Goal: Find specific page/section: Find specific page/section

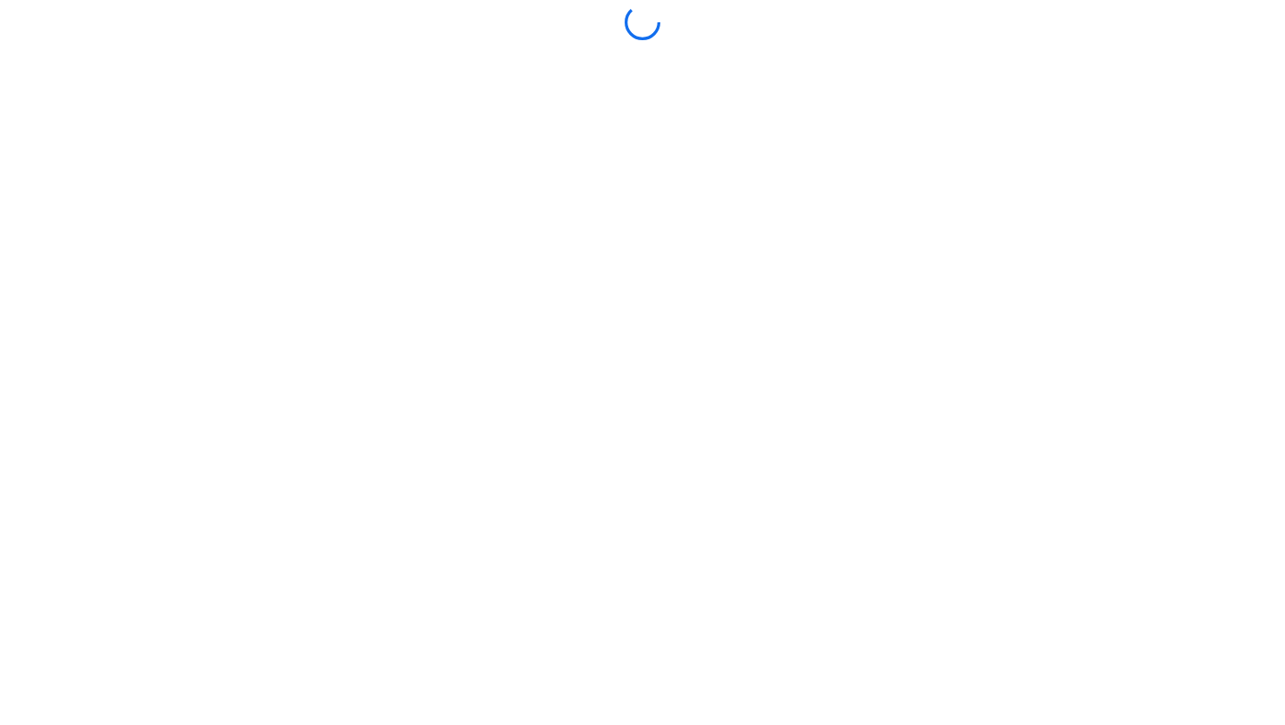
click at [674, 535] on div at bounding box center [642, 362] width 1276 height 716
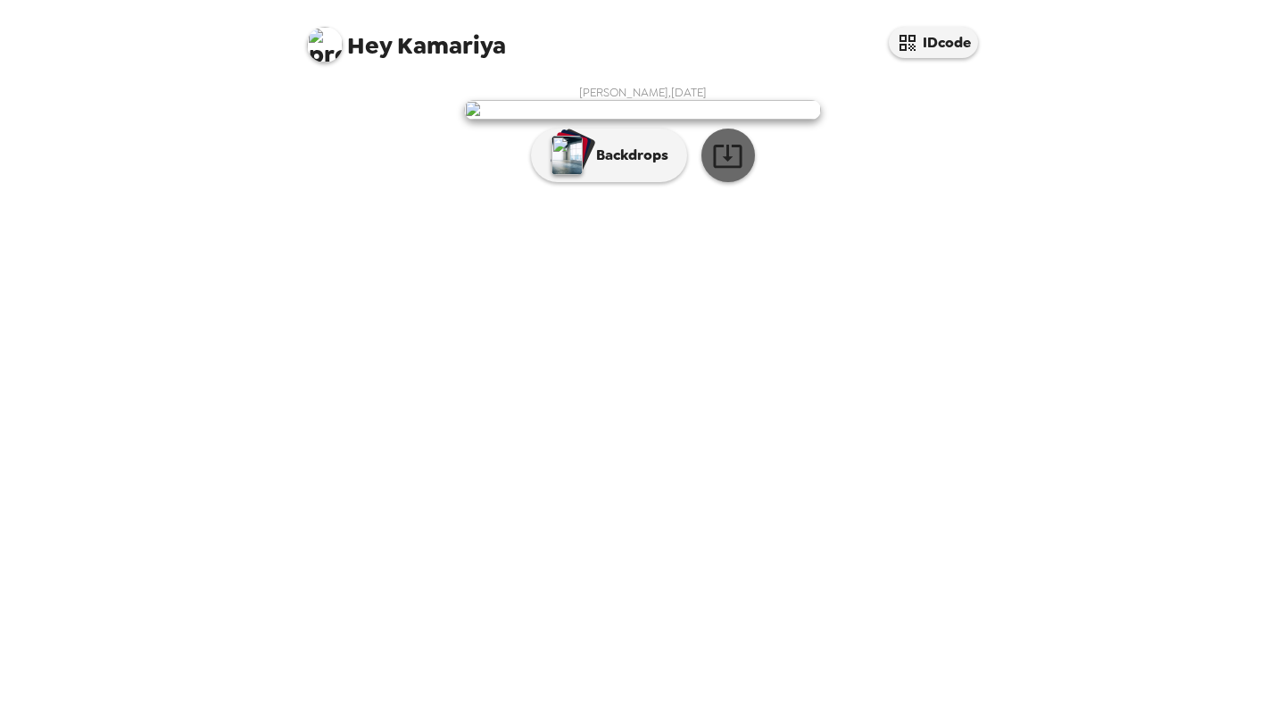
click at [736, 168] on icon "button" at bounding box center [727, 156] width 29 height 23
click at [1004, 434] on div "Hey Kamariya IDcode [PERSON_NAME] , [DATE] Backdrops" at bounding box center [642, 362] width 1285 height 725
click at [1133, 93] on div "Hey Kamariya IDcode [PERSON_NAME] , [DATE] Backdrops" at bounding box center [642, 362] width 1285 height 725
click at [660, 82] on div "[PERSON_NAME] , [DATE] Backdrops" at bounding box center [643, 138] width 714 height 124
click at [1092, 273] on div "Hey Kamariya IDcode [PERSON_NAME] , [DATE] Backdrops" at bounding box center [642, 362] width 1285 height 725
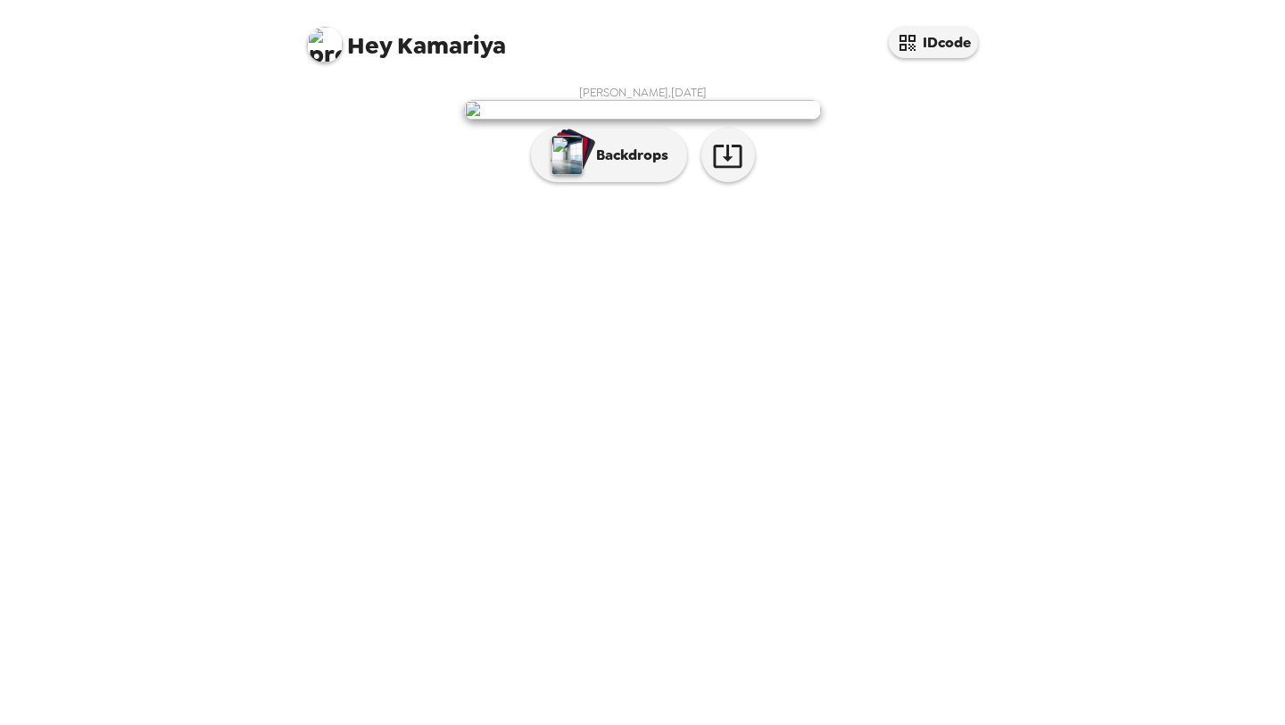
click at [1092, 273] on div "Hey Kamariya IDcode [PERSON_NAME] , [DATE] Backdrops" at bounding box center [642, 362] width 1285 height 725
click at [745, 120] on img at bounding box center [642, 110] width 357 height 20
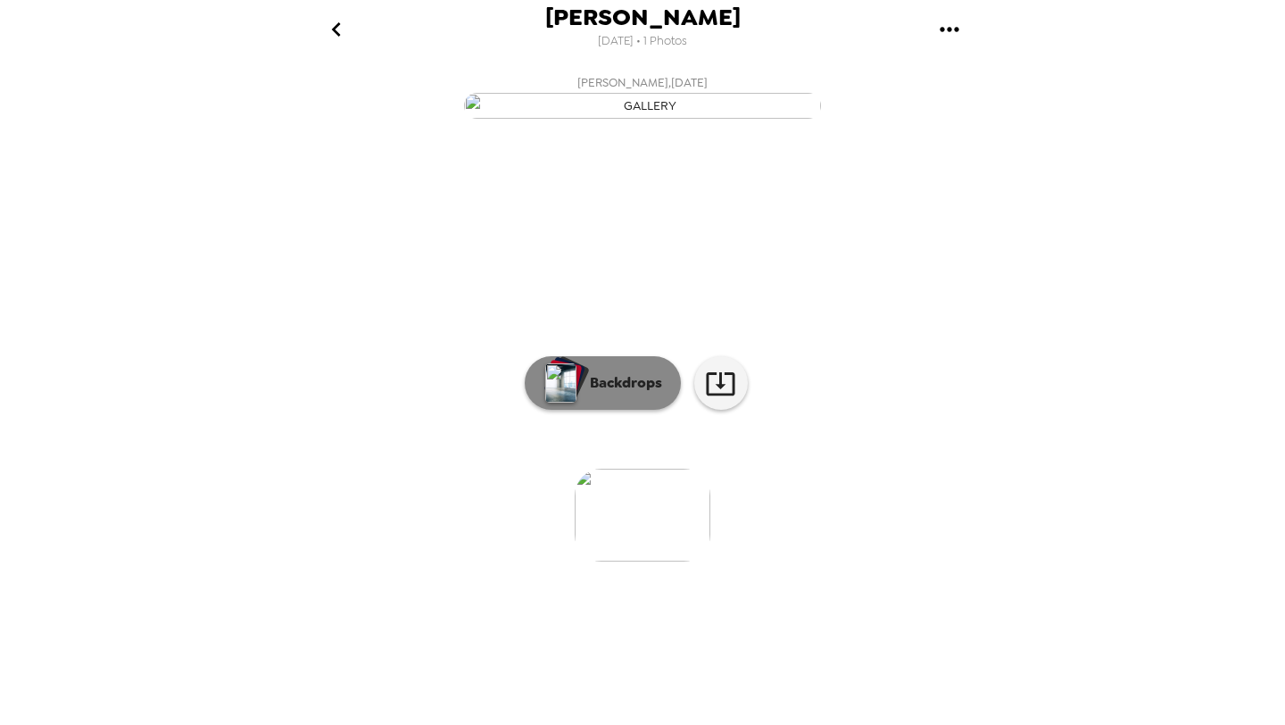
click at [635, 410] on button "Backdrops" at bounding box center [603, 383] width 156 height 54
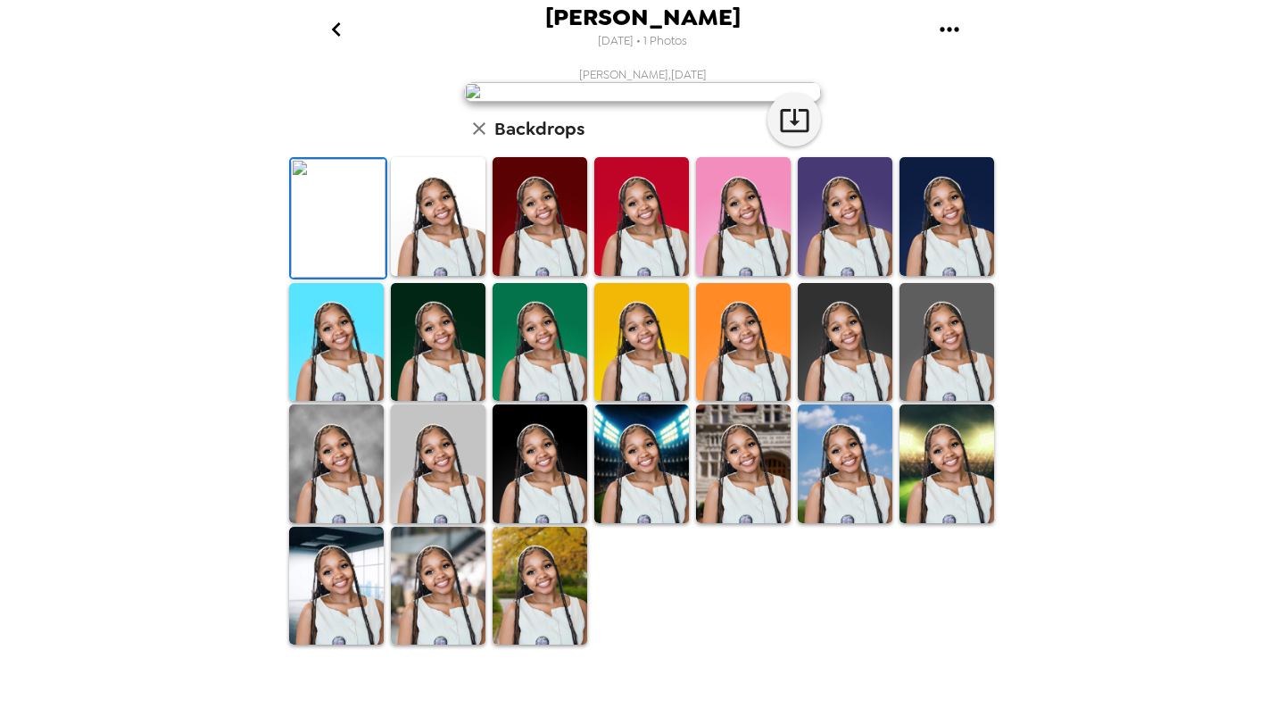
click at [1165, 326] on div "[PERSON_NAME] [DATE] • 1 Photos [PERSON_NAME] , [DATE] Backdrops" at bounding box center [642, 362] width 1285 height 725
click at [732, 276] on img at bounding box center [743, 216] width 95 height 119
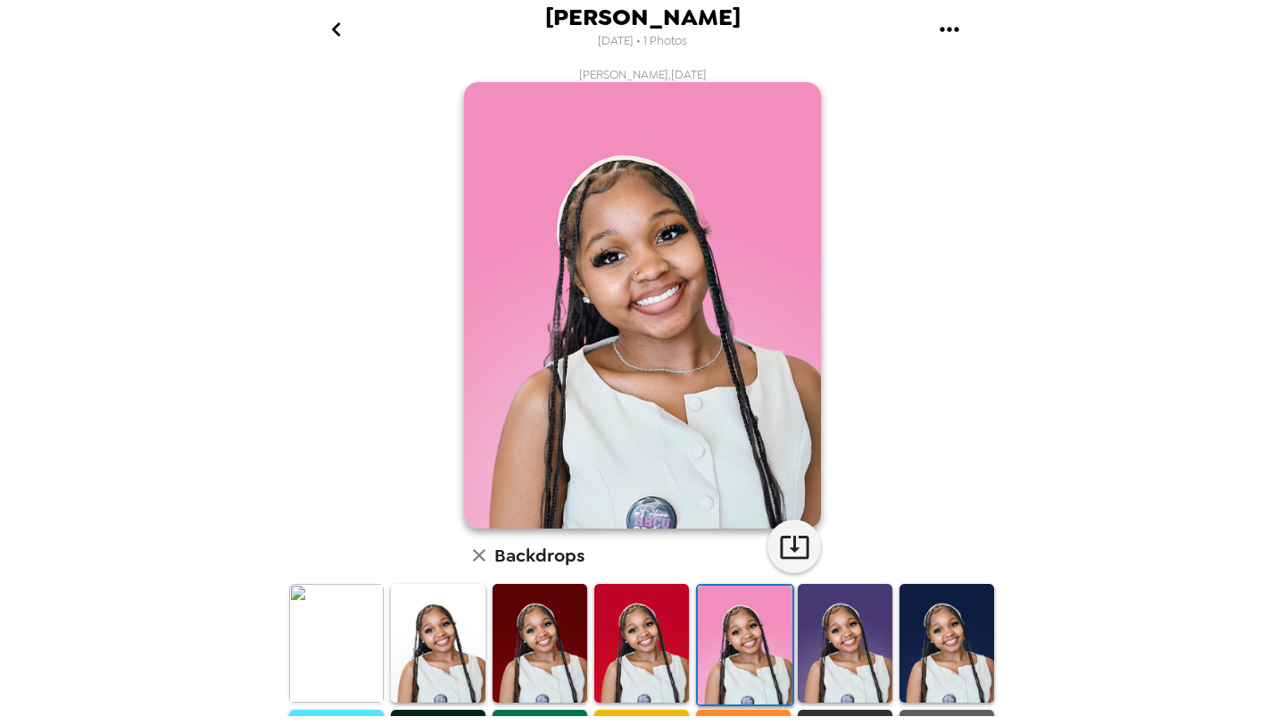
click at [849, 632] on img at bounding box center [845, 643] width 95 height 119
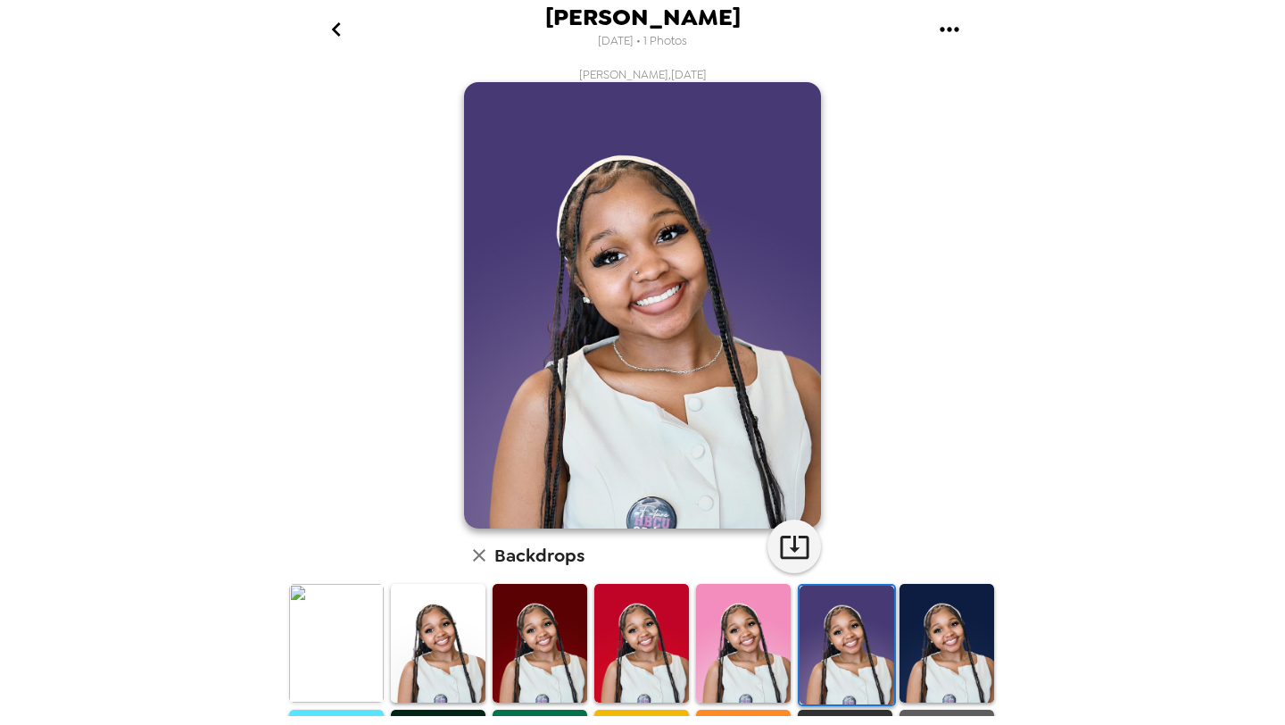
click at [952, 613] on img at bounding box center [947, 643] width 95 height 119
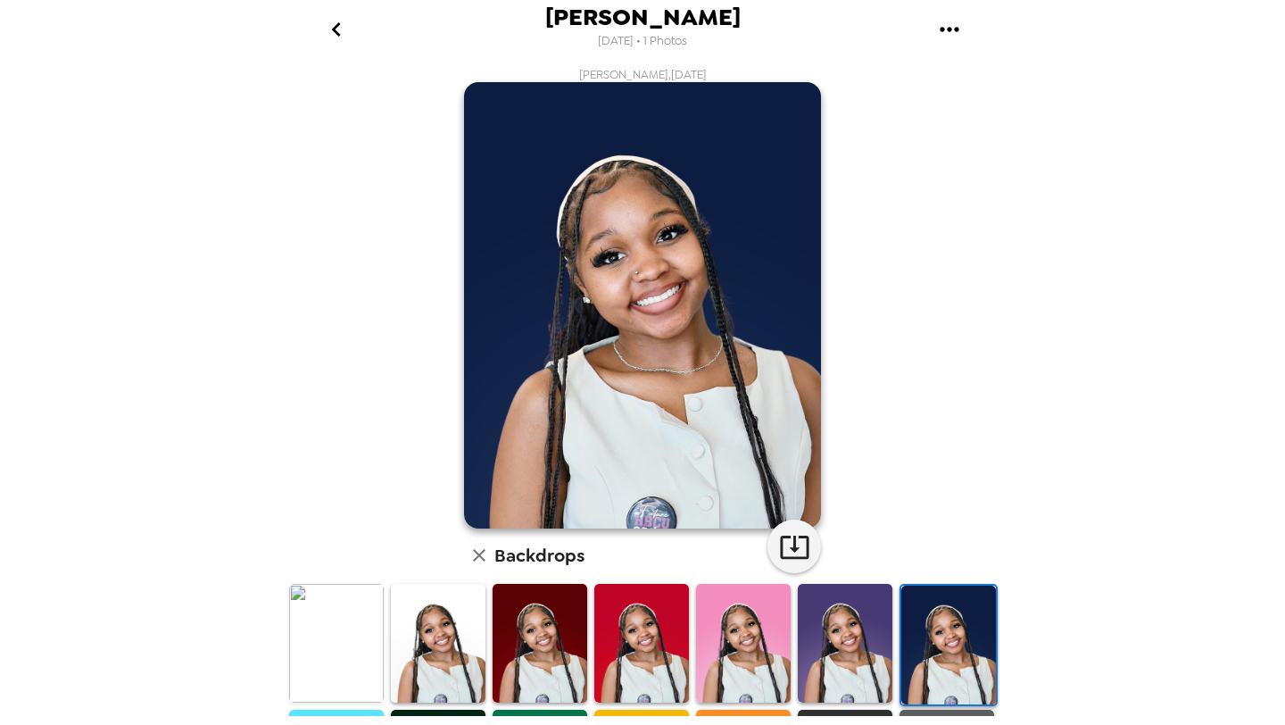
click at [335, 634] on img at bounding box center [336, 643] width 95 height 119
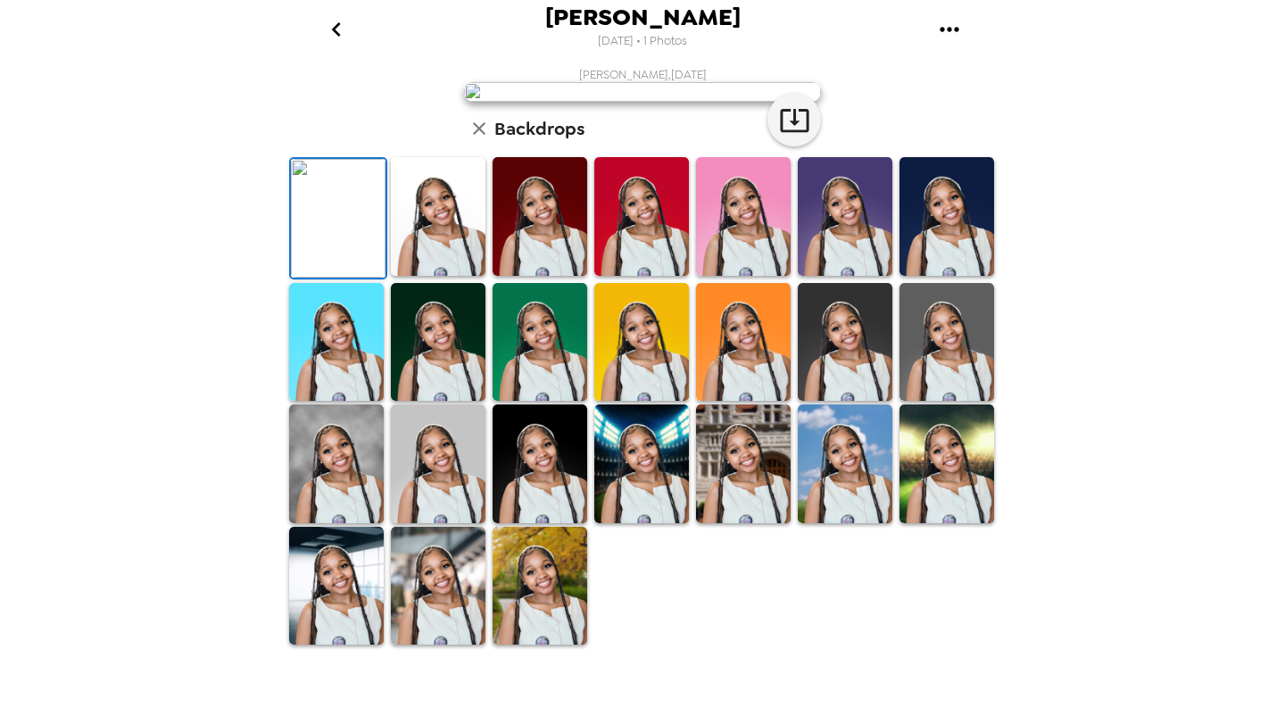
click at [1042, 354] on div "[PERSON_NAME] [DATE] • 1 Photos [PERSON_NAME] , [DATE] Backdrops" at bounding box center [642, 362] width 1285 height 725
click at [550, 523] on img at bounding box center [540, 463] width 95 height 119
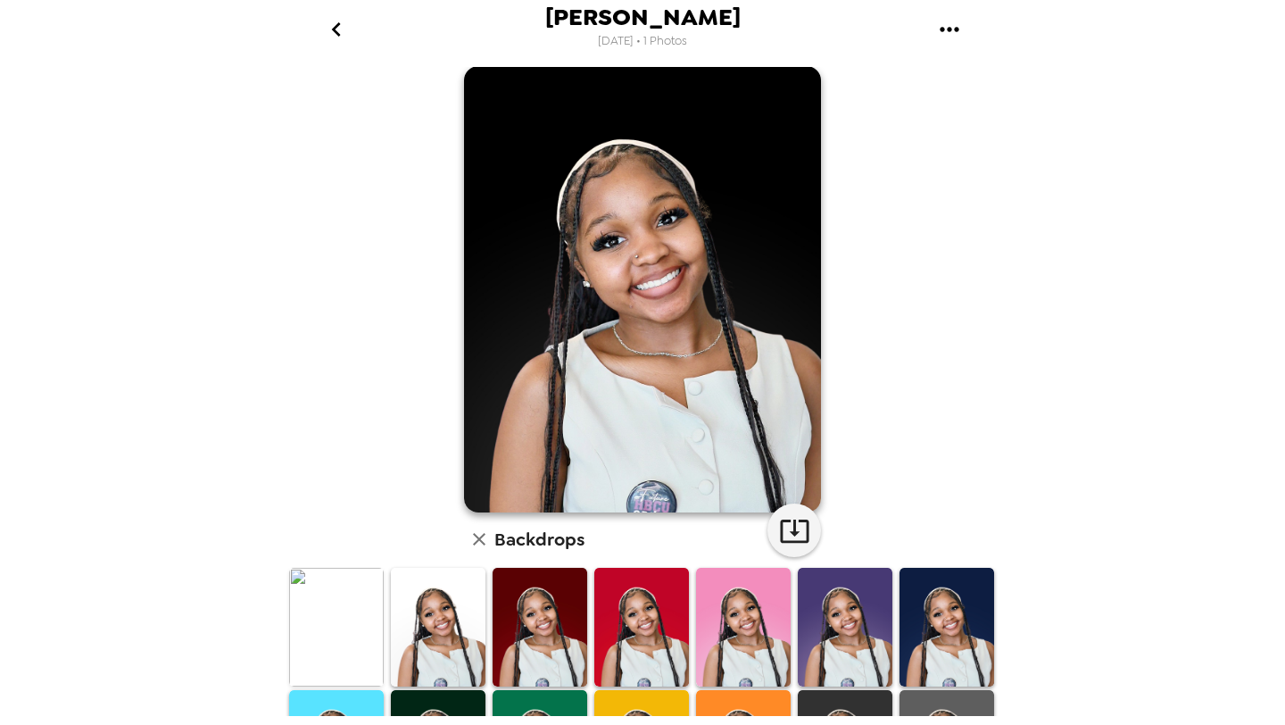
scroll to position [19, 0]
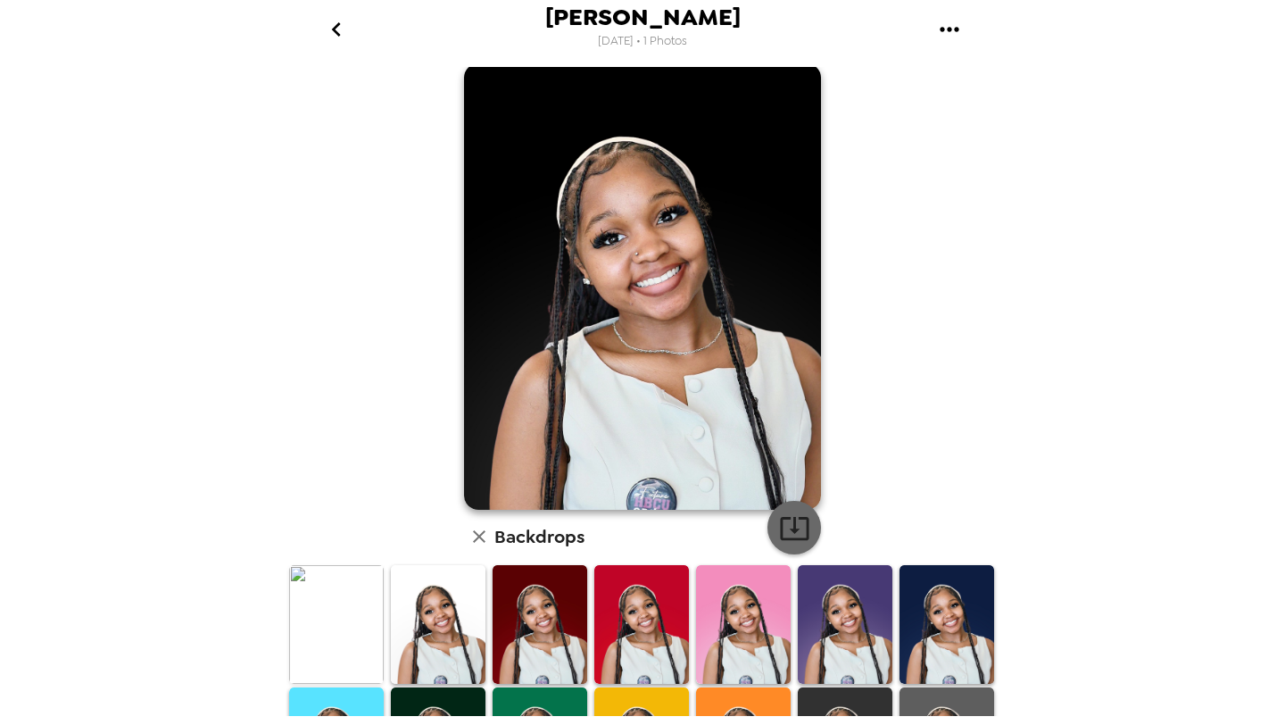
click at [795, 519] on icon "button" at bounding box center [794, 527] width 31 height 31
click at [792, 521] on icon "button" at bounding box center [794, 527] width 31 height 31
click at [303, 633] on img at bounding box center [336, 624] width 95 height 119
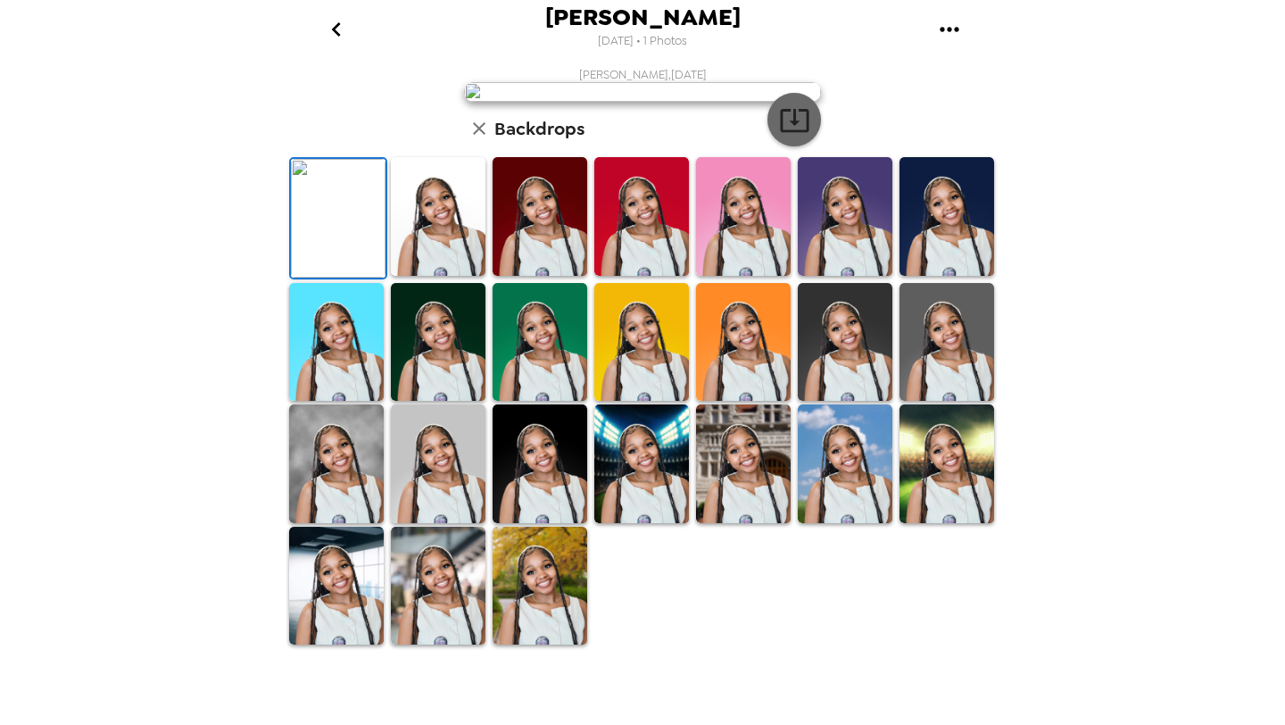
click at [780, 132] on icon "button" at bounding box center [794, 120] width 29 height 23
click at [1108, 144] on div "[PERSON_NAME] [DATE] • 1 Photos [PERSON_NAME] , [DATE] Backdrops" at bounding box center [642, 362] width 1285 height 725
click at [924, 369] on div "[PERSON_NAME] , [DATE] Backdrops" at bounding box center [643, 356] width 714 height 579
click at [1097, 49] on div "[PERSON_NAME] [DATE] • 1 Photos [PERSON_NAME] , [DATE] Backdrops" at bounding box center [642, 362] width 1285 height 725
click at [1003, 42] on div "[PERSON_NAME] [DATE] • 1 Photos [PERSON_NAME] , [DATE] Backdrops" at bounding box center [642, 362] width 1285 height 725
